Goal: Ask a question

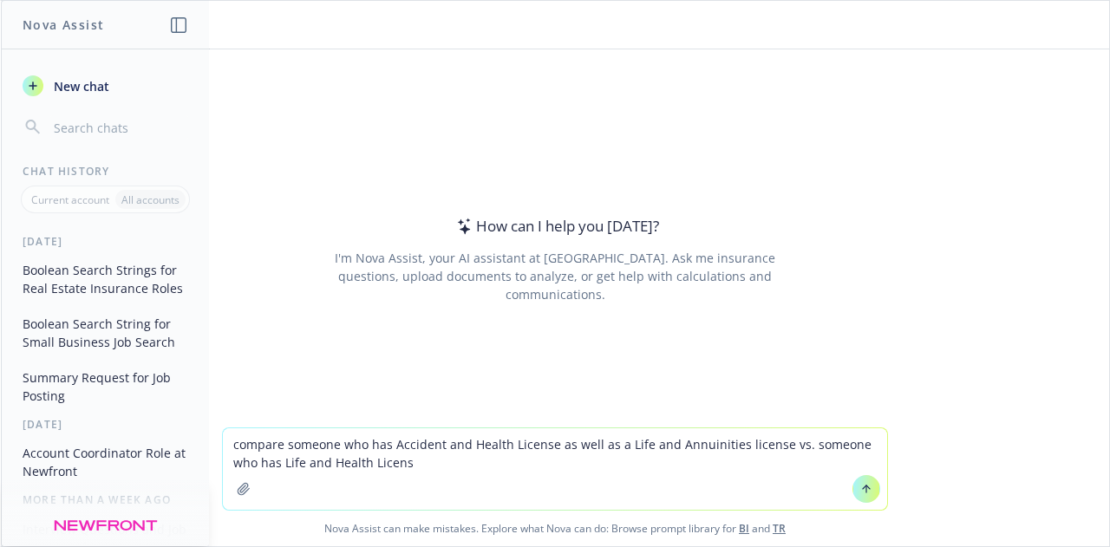
type textarea "compare someone who has Accident and Health License as well as a Life and Annui…"
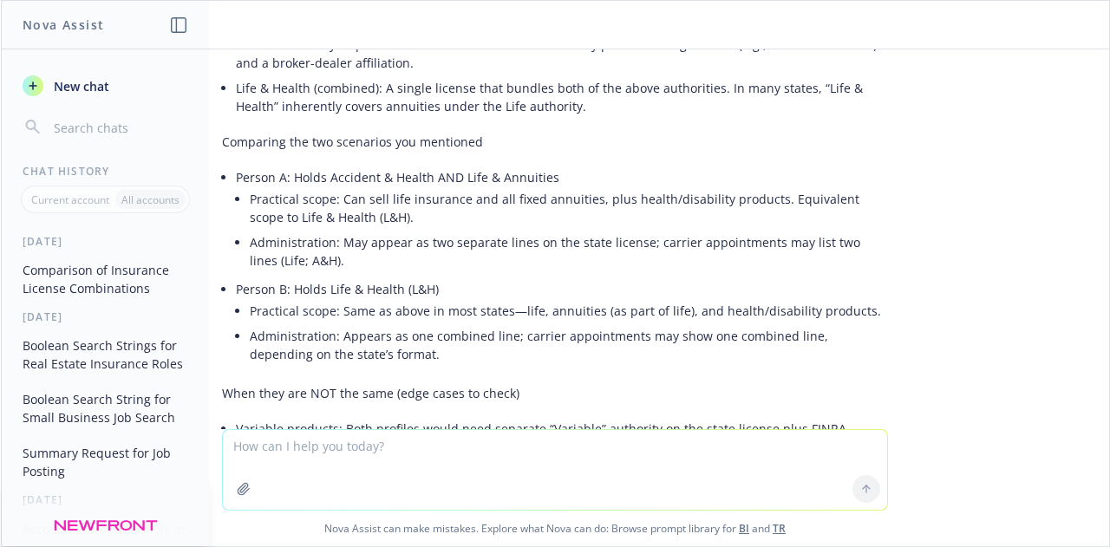
scroll to position [311, 0]
click at [574, 333] on li "Administration: Appears as one combined line; carrier appointments may show one…" at bounding box center [569, 344] width 638 height 43
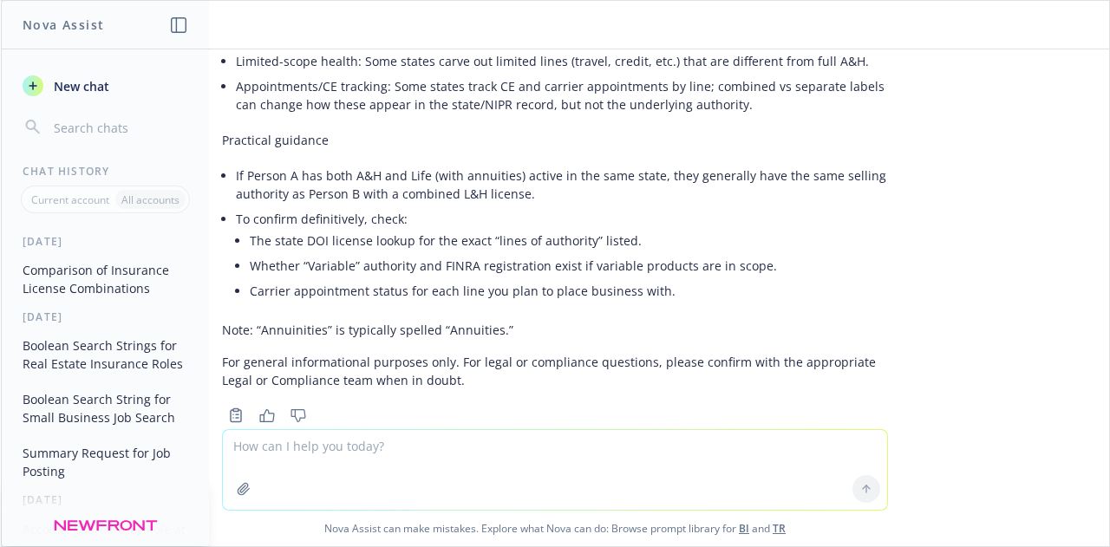
scroll to position [786, 0]
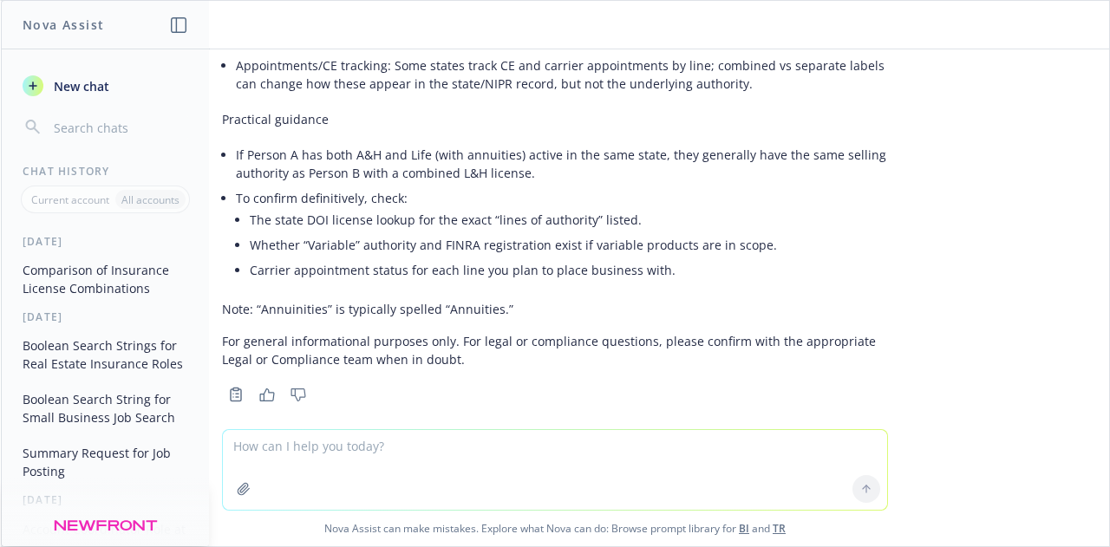
click at [336, 461] on textarea at bounding box center [555, 470] width 664 height 80
type textarea "what about in [US_STATE] specifically?"
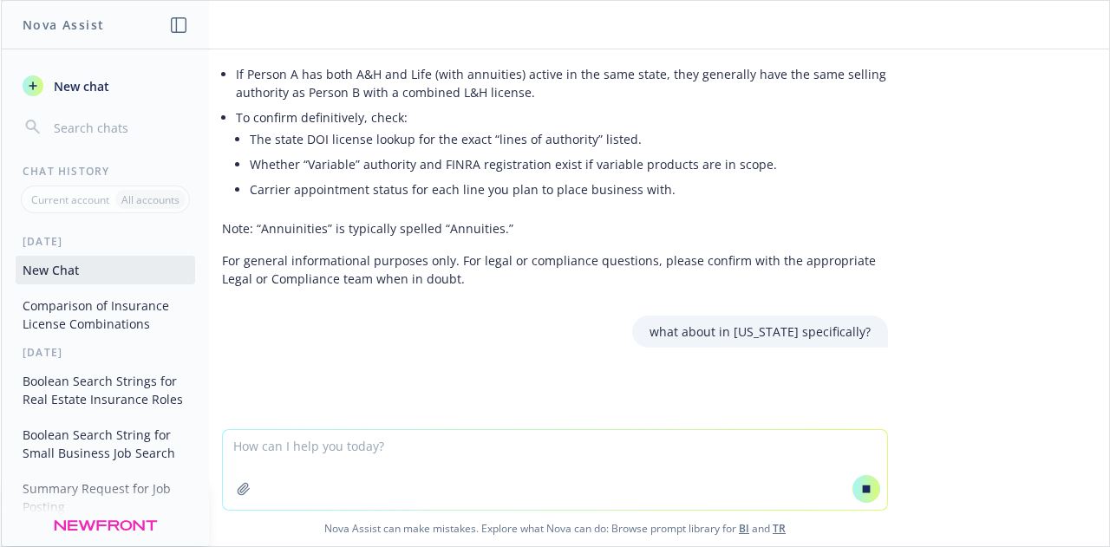
scroll to position [856, 0]
